Goal: Task Accomplishment & Management: Use online tool/utility

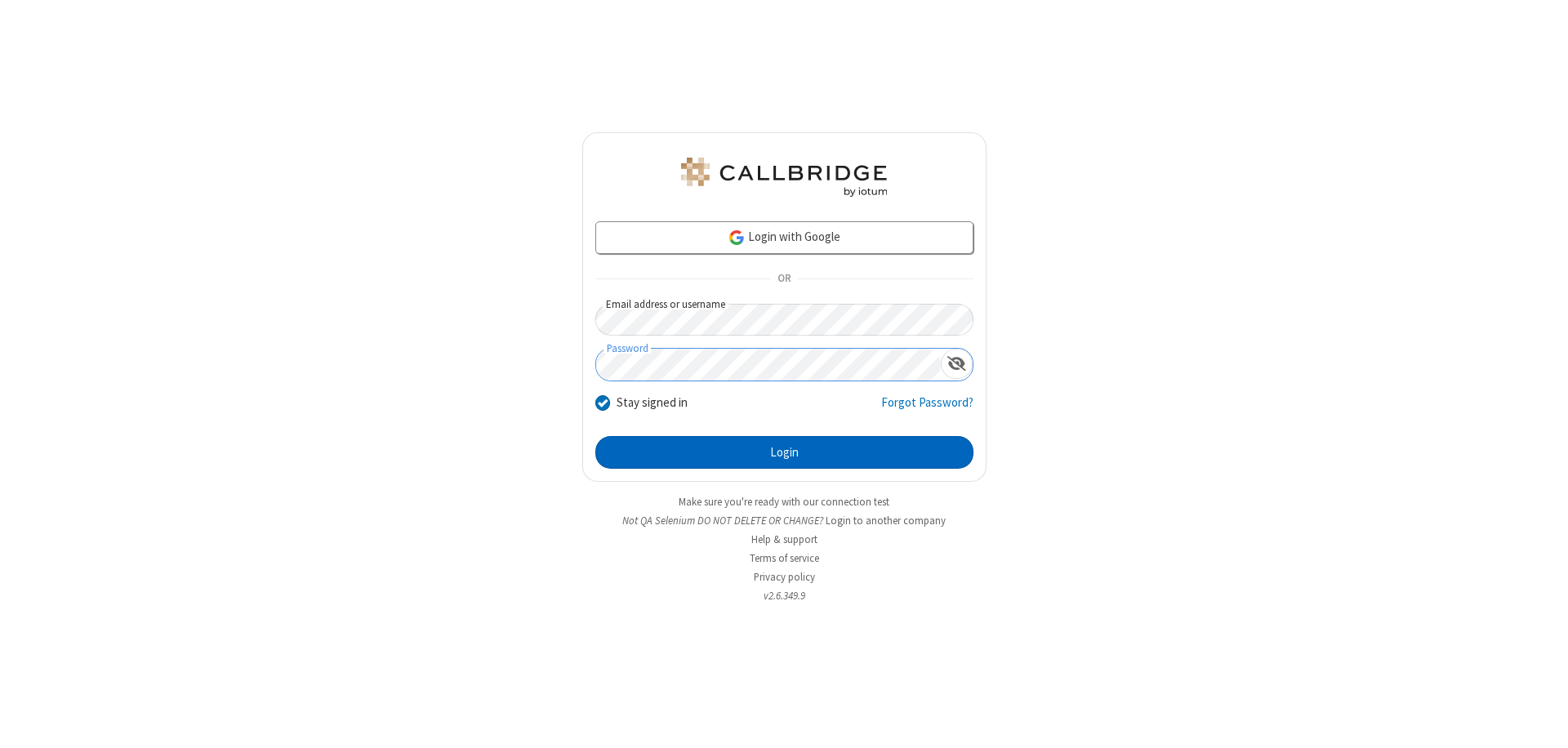
click at [784, 453] on button "Login" at bounding box center [784, 453] width 378 height 33
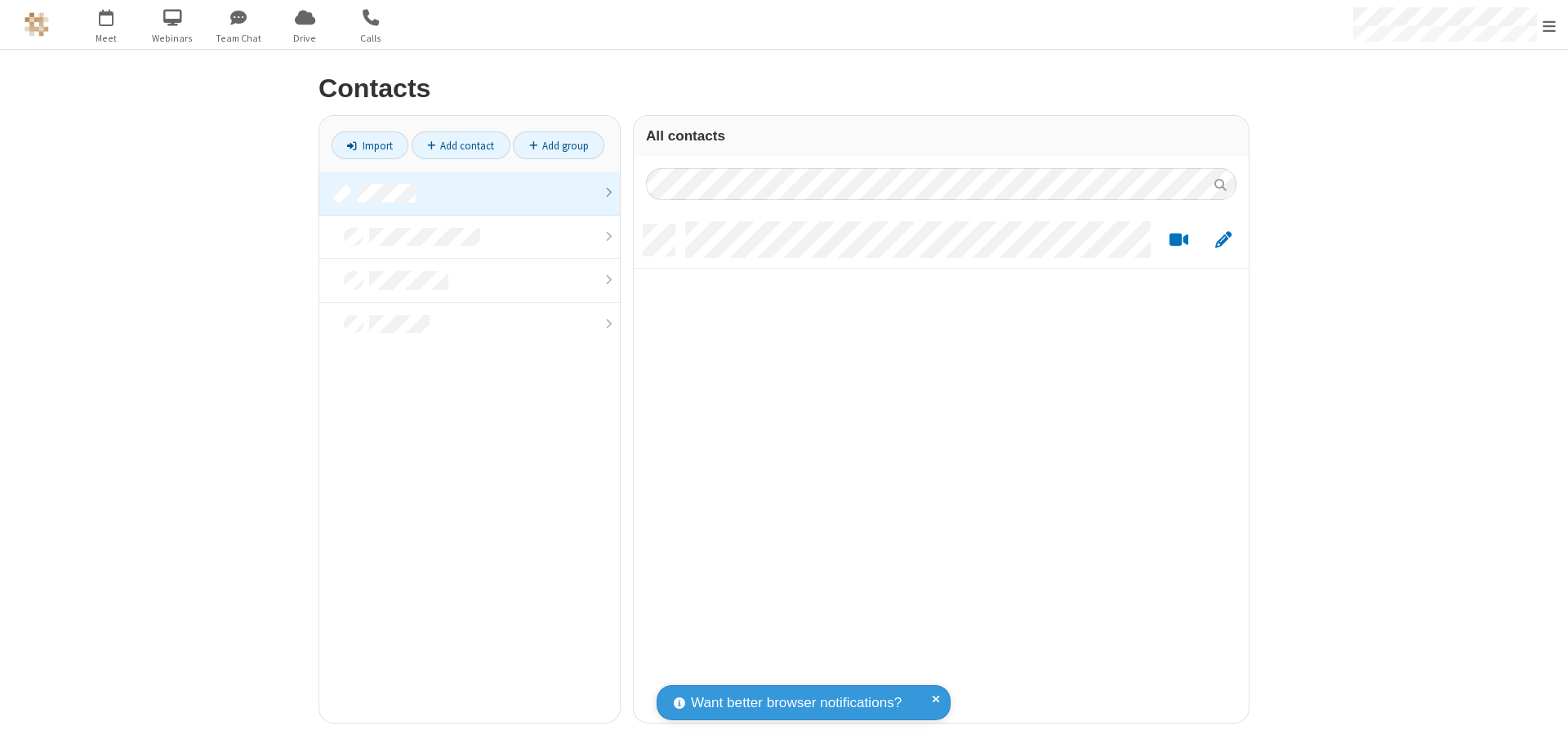
click at [470, 192] on link at bounding box center [469, 193] width 300 height 44
click at [370, 146] on link "Import" at bounding box center [370, 146] width 77 height 28
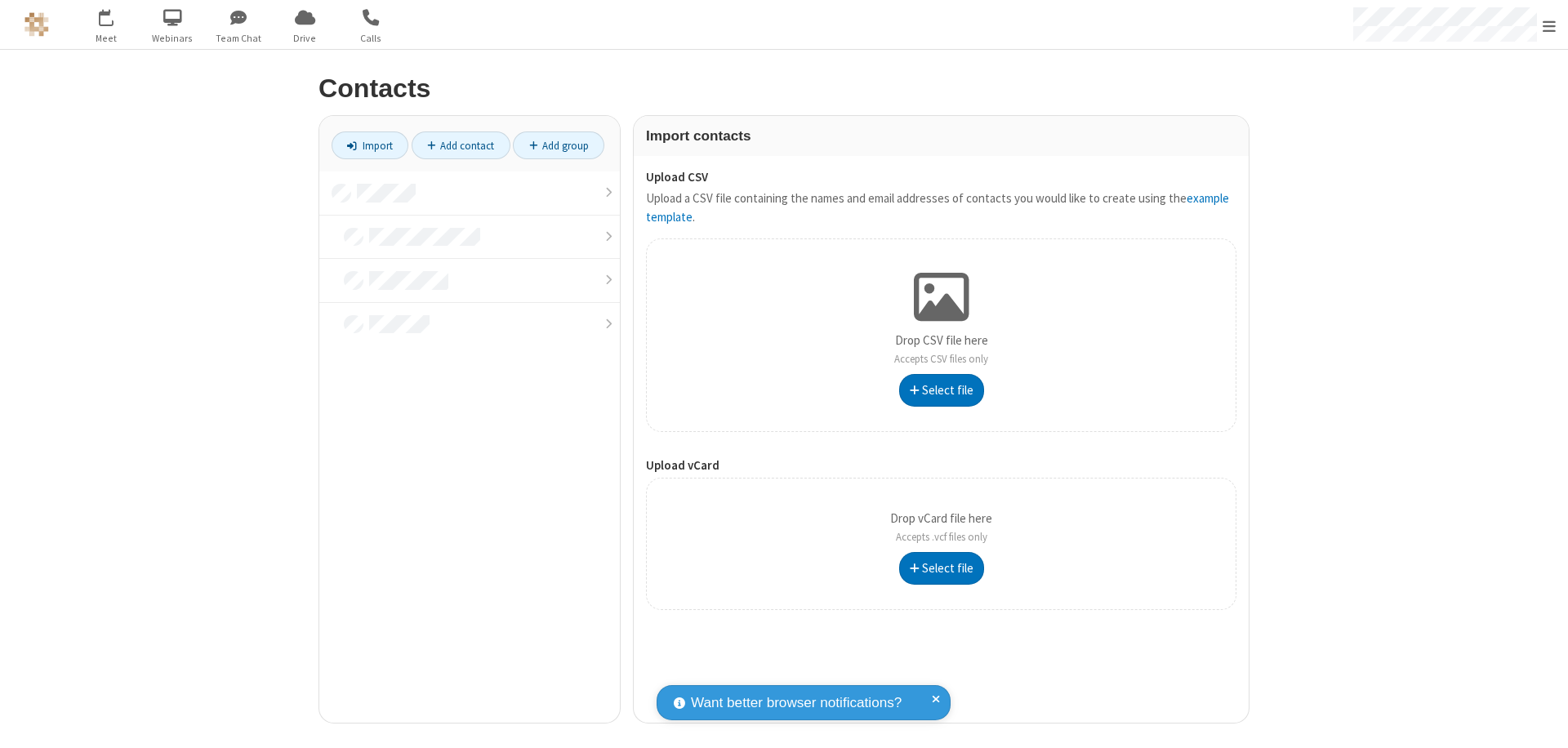
type input "C:\fakepath\address_book_contacts.csv"
